Goal: Task Accomplishment & Management: Manage account settings

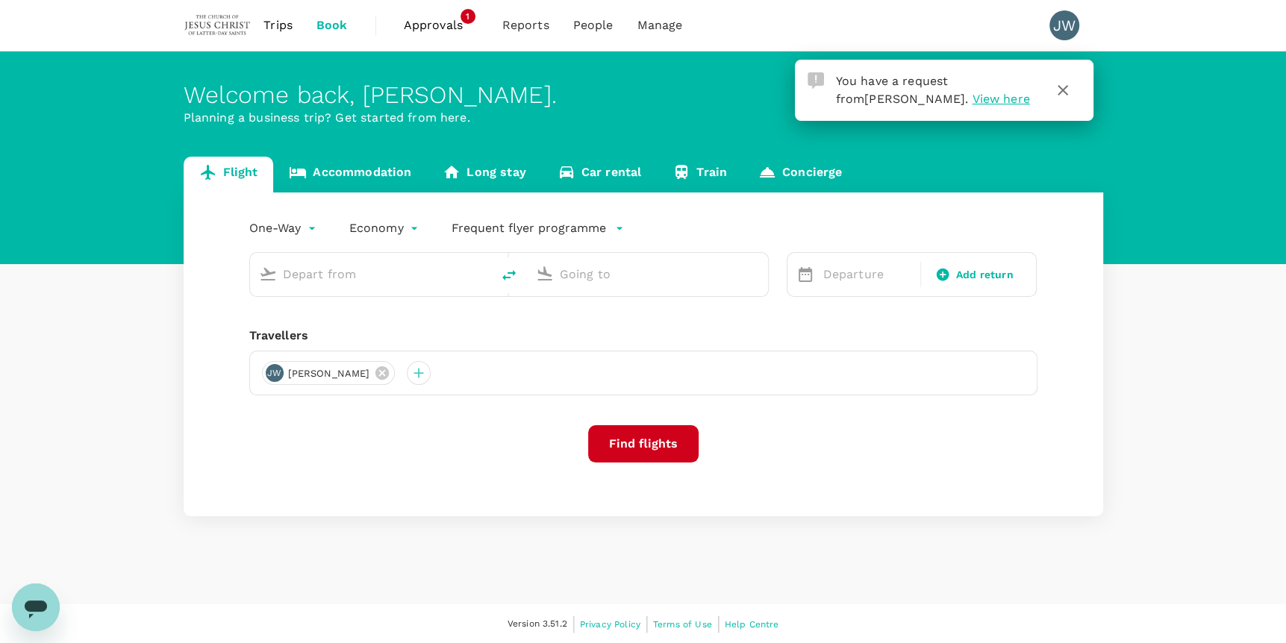
click at [972, 101] on span "View here" at bounding box center [1000, 99] width 57 height 14
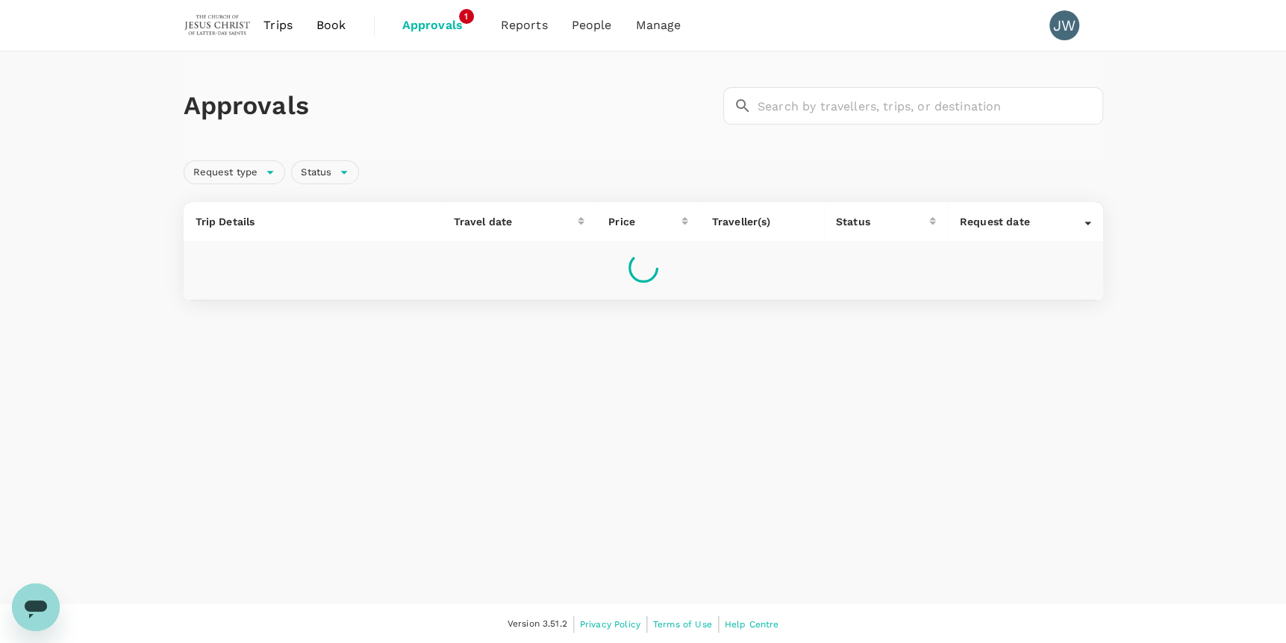
click at [448, 24] on span "Approvals" at bounding box center [439, 25] width 75 height 18
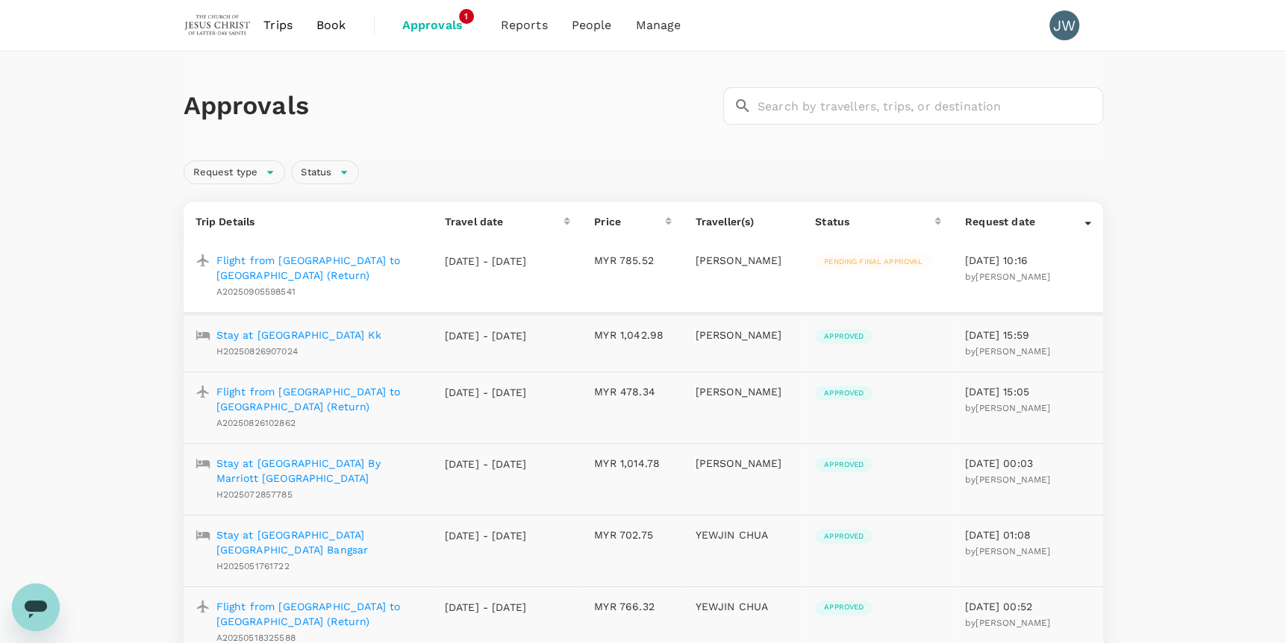
click at [362, 258] on p "Flight from [GEOGRAPHIC_DATA] to [GEOGRAPHIC_DATA] (Return)" at bounding box center [318, 268] width 205 height 30
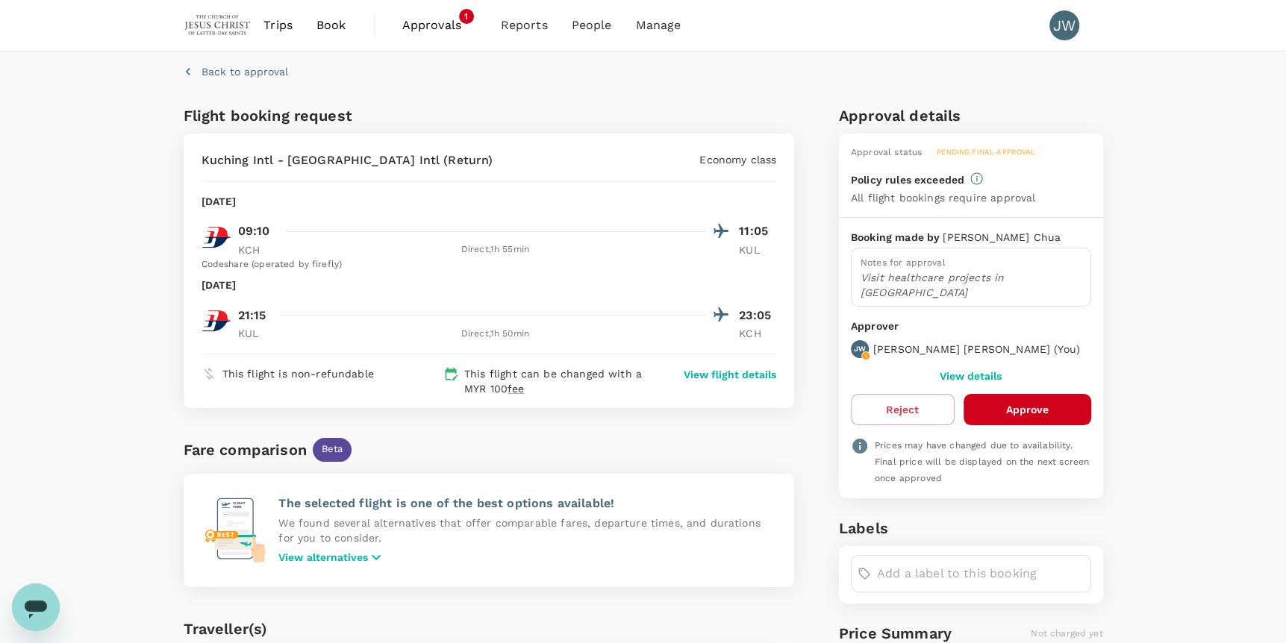
click at [1021, 395] on button "Approve" at bounding box center [1028, 409] width 128 height 31
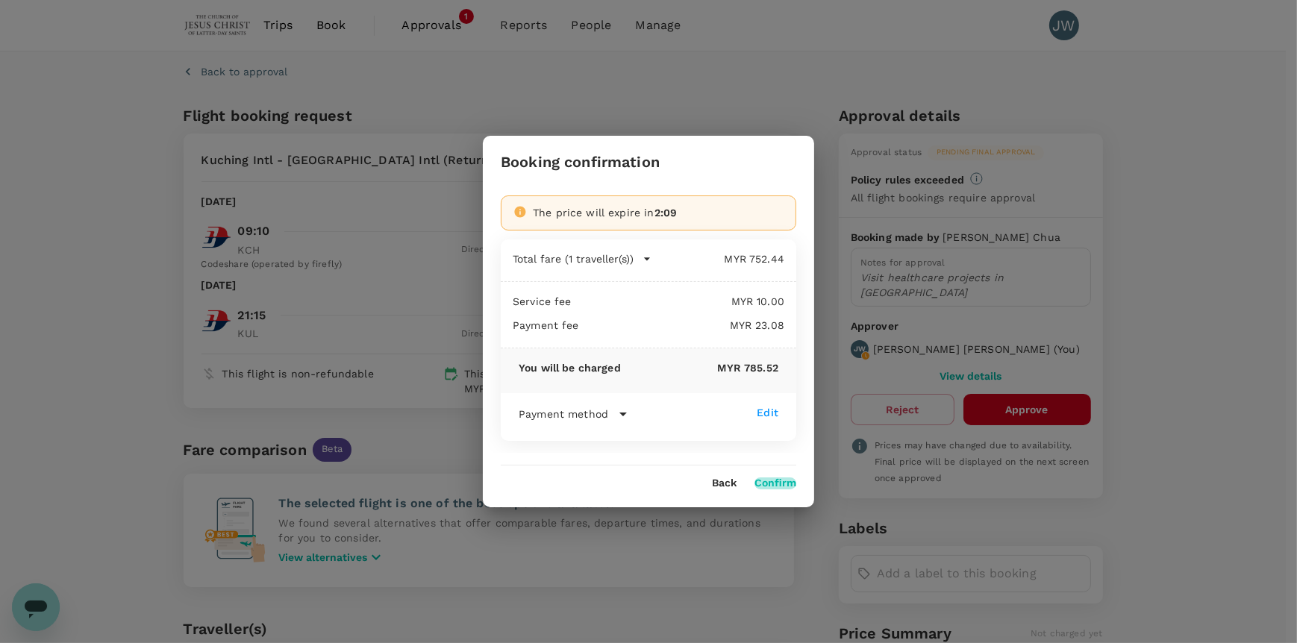
click at [781, 484] on button "Confirm" at bounding box center [776, 484] width 42 height 12
